Goal: Transaction & Acquisition: Purchase product/service

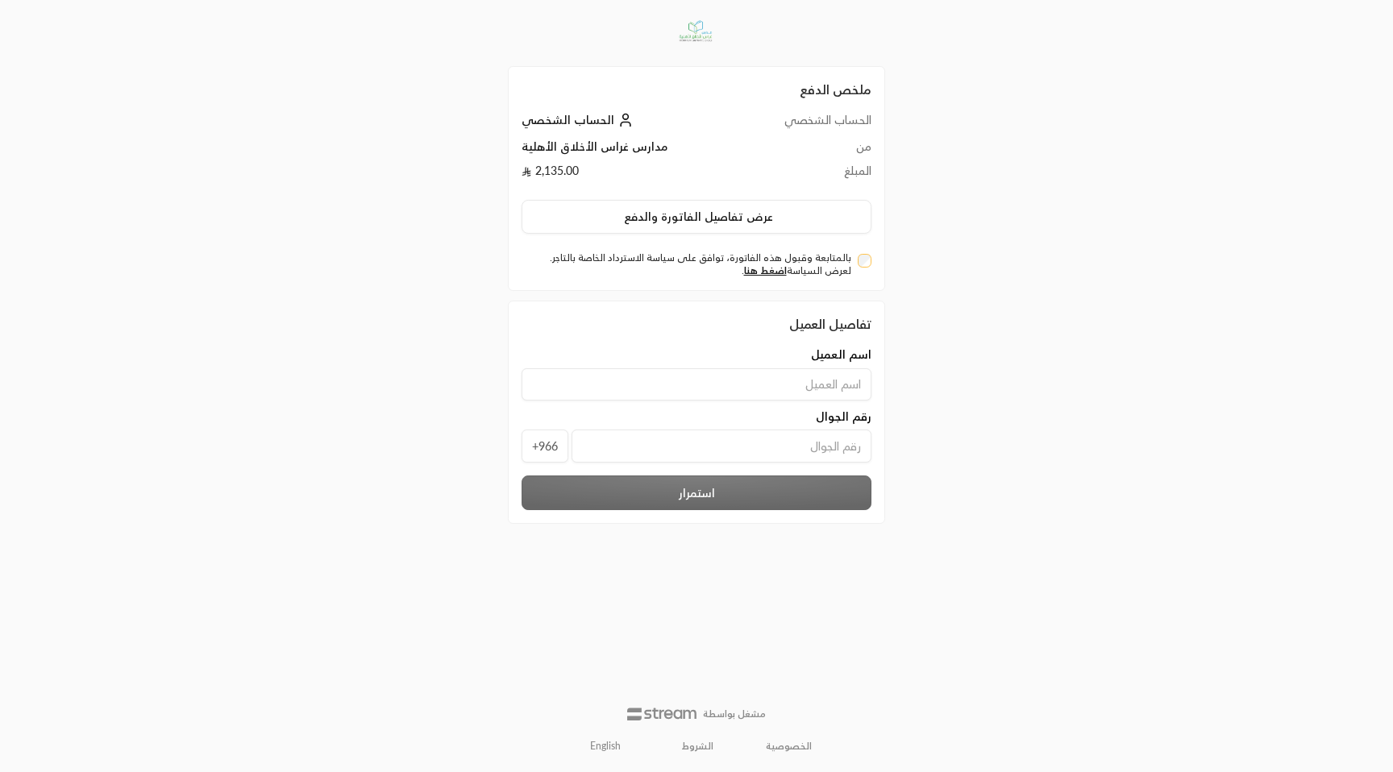
click at [628, 381] on input at bounding box center [697, 384] width 350 height 32
click at [605, 741] on link "English" at bounding box center [605, 747] width 48 height 26
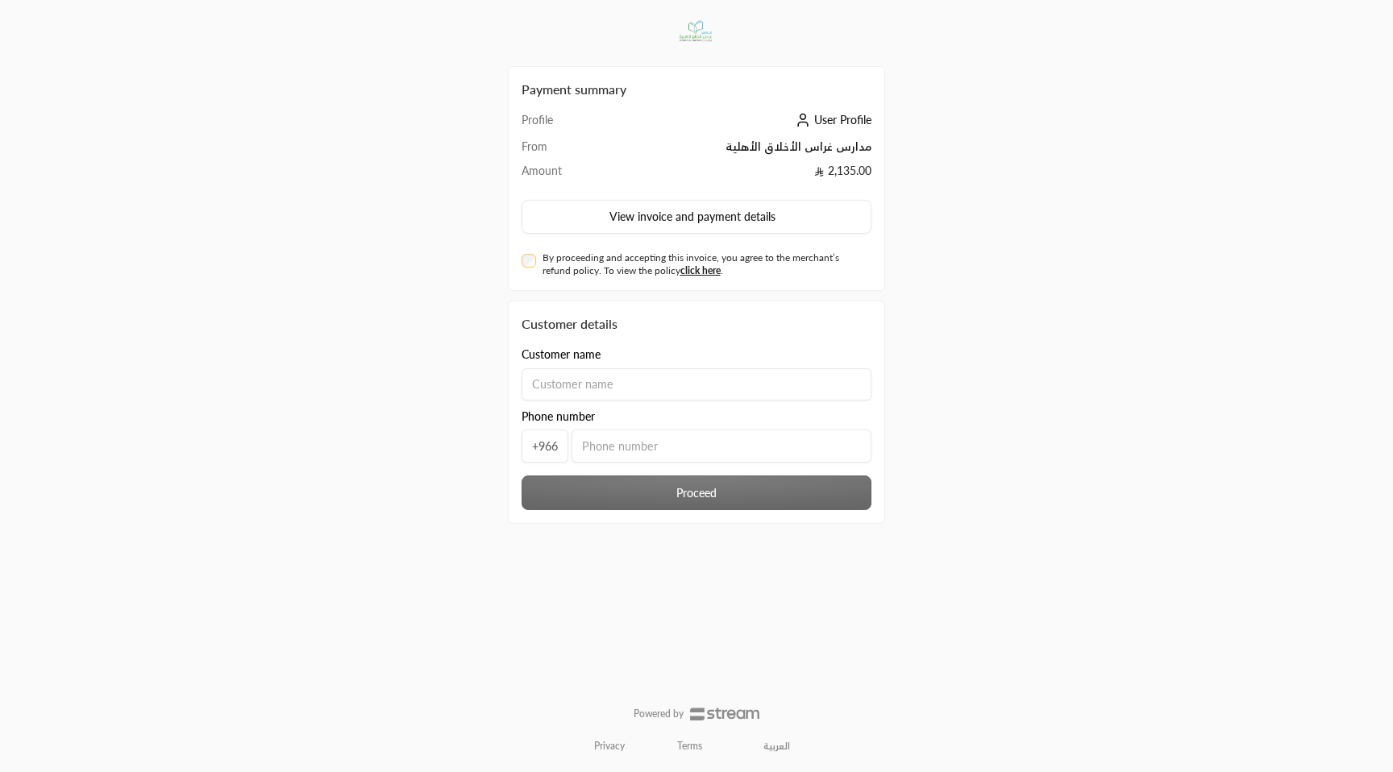
click at [633, 391] on input at bounding box center [697, 384] width 350 height 32
type input "usman"
type input "505562859"
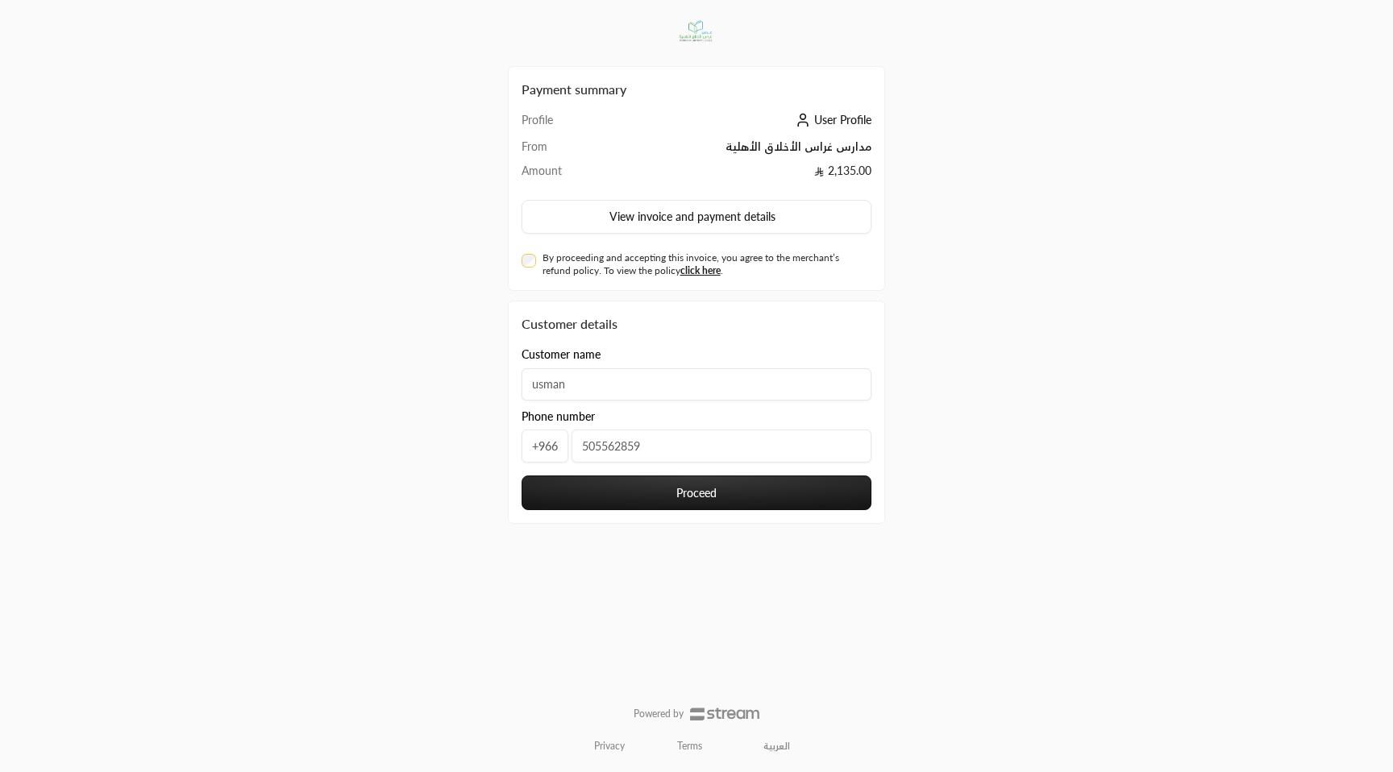
click at [626, 495] on button "Proceed" at bounding box center [697, 493] width 350 height 35
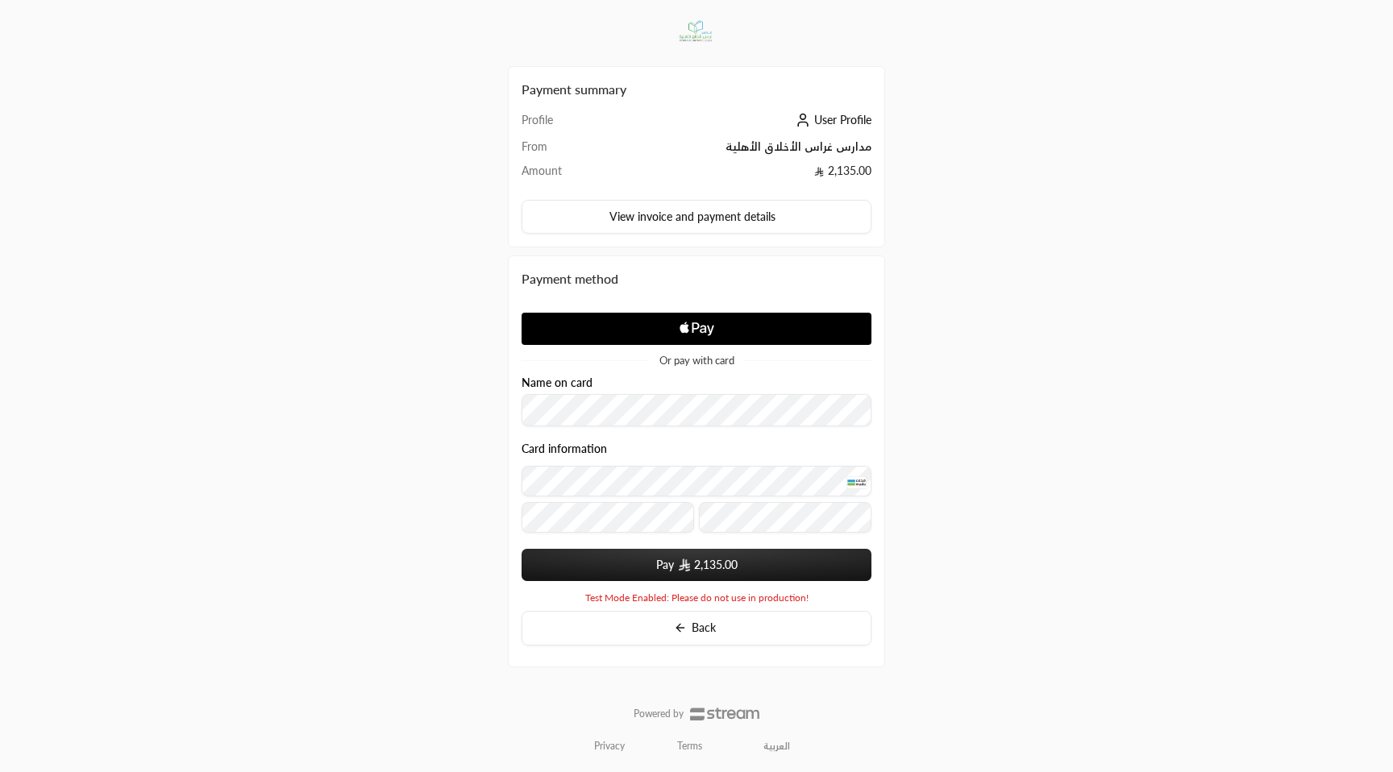
click at [680, 560] on img "submit" at bounding box center [684, 565] width 11 height 13
